Goal: Understand process/instructions

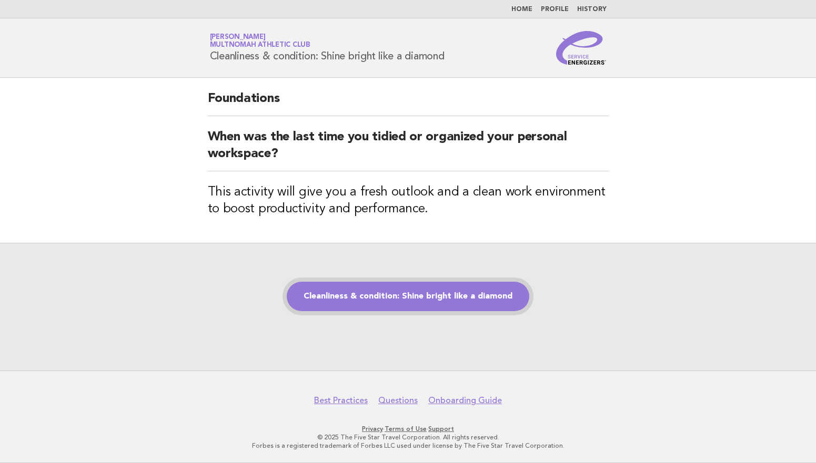
click at [433, 307] on link "Cleanliness & condition: Shine bright like a diamond" at bounding box center [408, 296] width 242 height 29
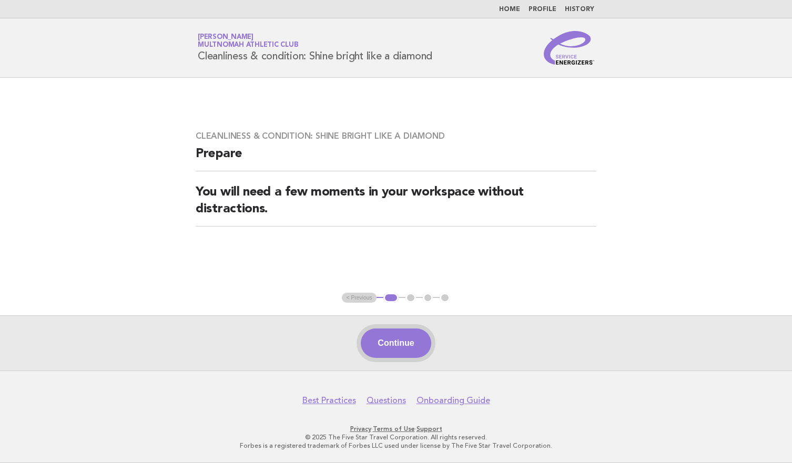
click at [419, 348] on button "Continue" at bounding box center [396, 343] width 70 height 29
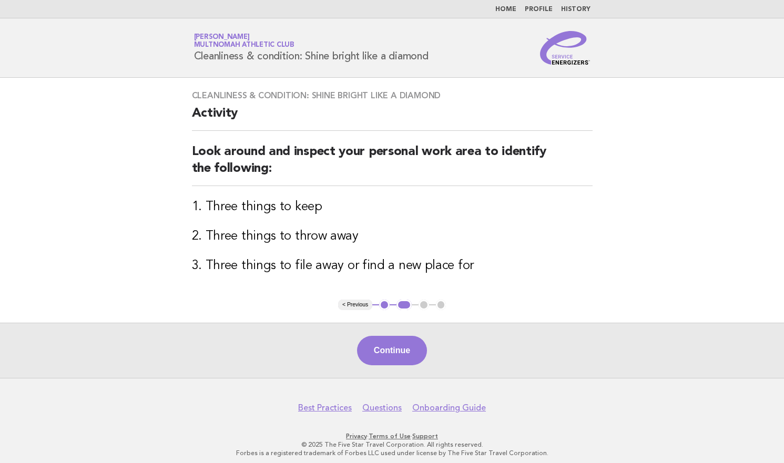
click at [417, 345] on button "Continue" at bounding box center [392, 350] width 70 height 29
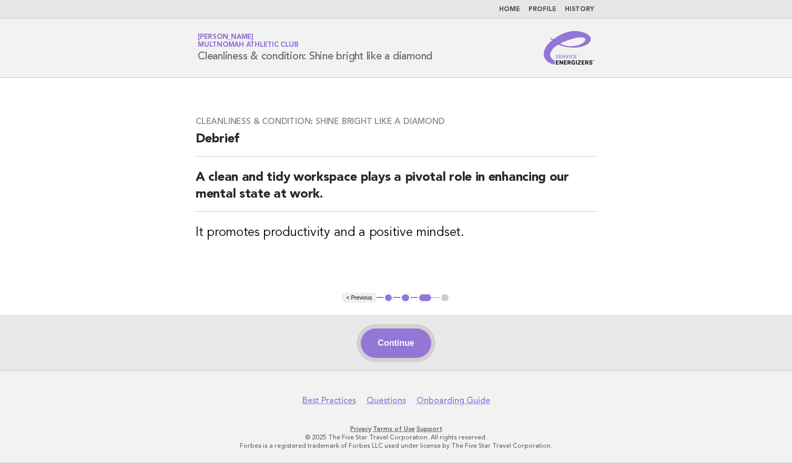
click at [408, 347] on button "Continue" at bounding box center [396, 343] width 70 height 29
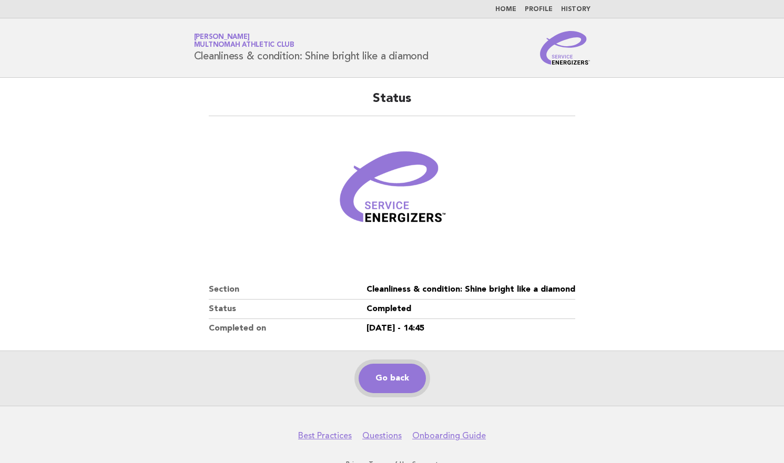
click at [392, 382] on link "Go back" at bounding box center [392, 378] width 67 height 29
